Goal: Navigation & Orientation: Find specific page/section

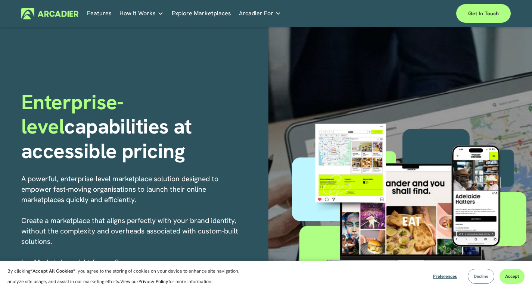
click at [475, 277] on span "Decline" at bounding box center [480, 276] width 15 height 6
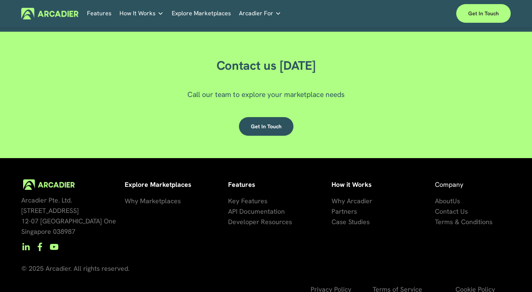
scroll to position [2076, 0]
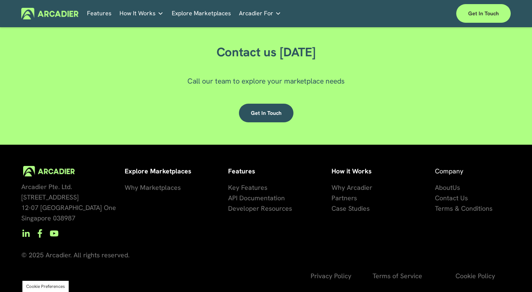
click at [451, 185] on span "About" at bounding box center [444, 187] width 18 height 9
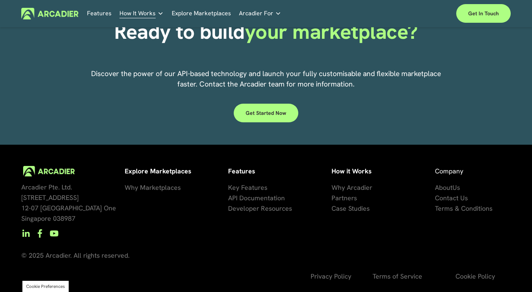
scroll to position [1833, 0]
click at [203, 13] on link "Explore Marketplaces" at bounding box center [201, 14] width 59 height 12
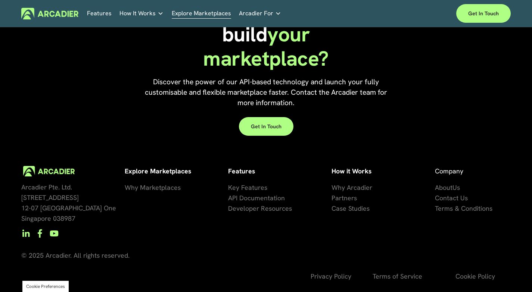
scroll to position [1604, 0]
click at [449, 192] on span "About" at bounding box center [444, 187] width 18 height 9
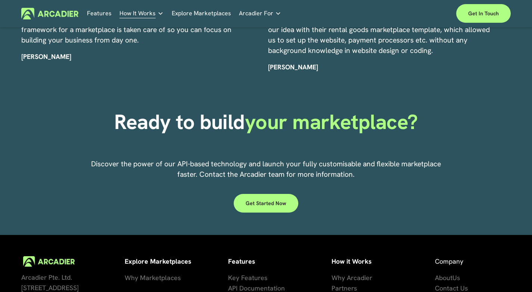
scroll to position [1791, 0]
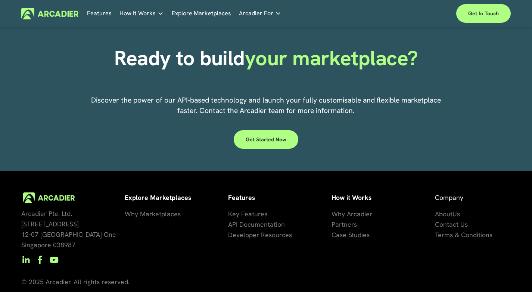
click at [347, 229] on span "artners" at bounding box center [346, 224] width 22 height 9
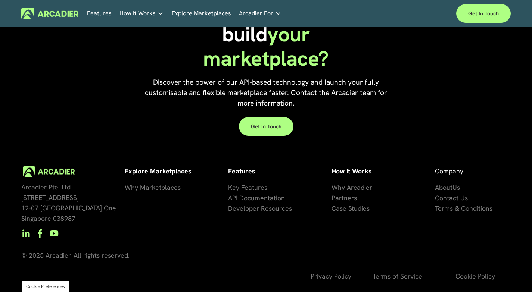
scroll to position [1110, 0]
click at [0, 0] on link "Real Estate Whether you sell or rent out real estate, our marketplace tech seam…" at bounding box center [0, 0] width 0 height 0
